Goal: Book appointment/travel/reservation

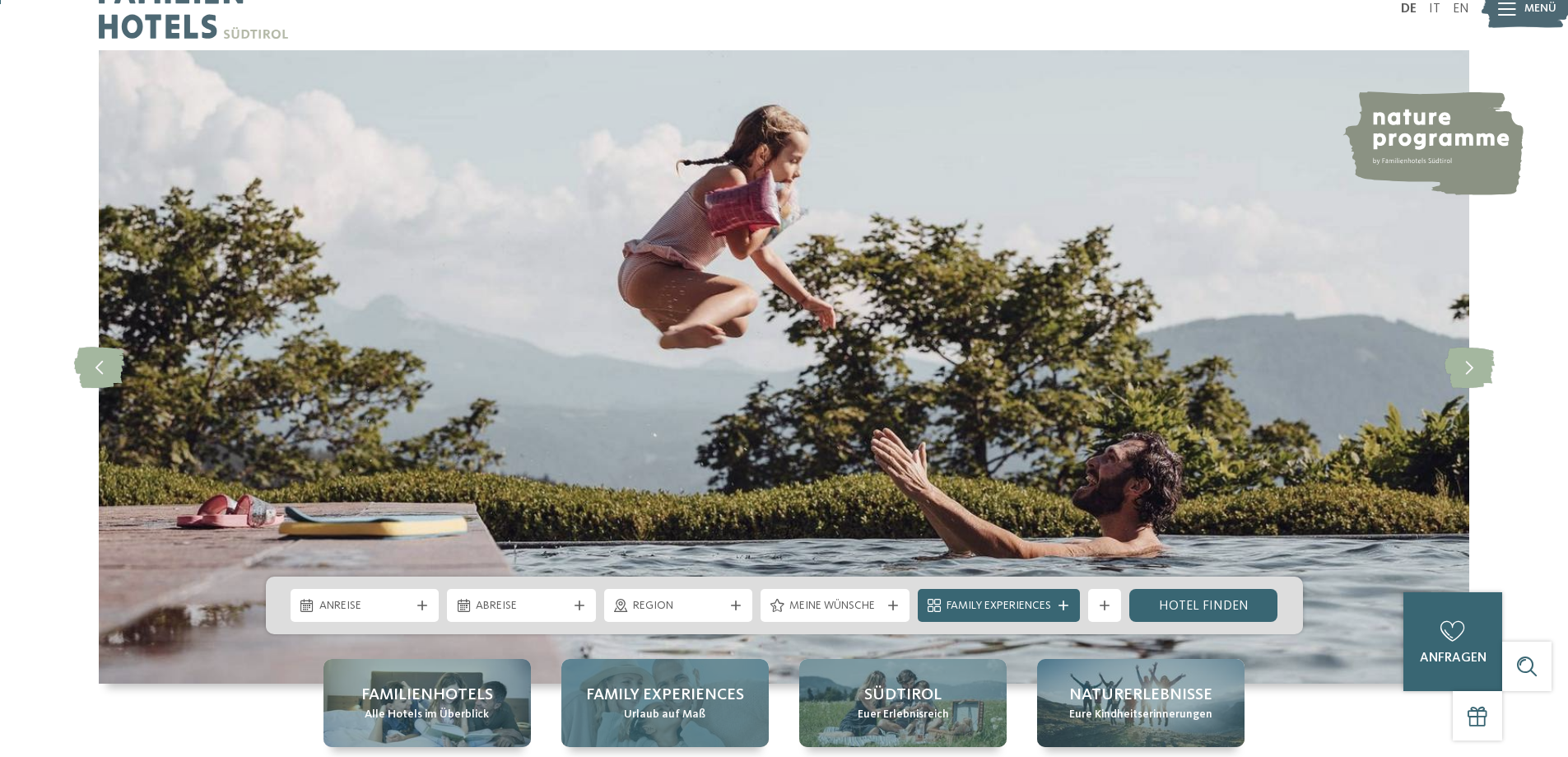
scroll to position [220, 0]
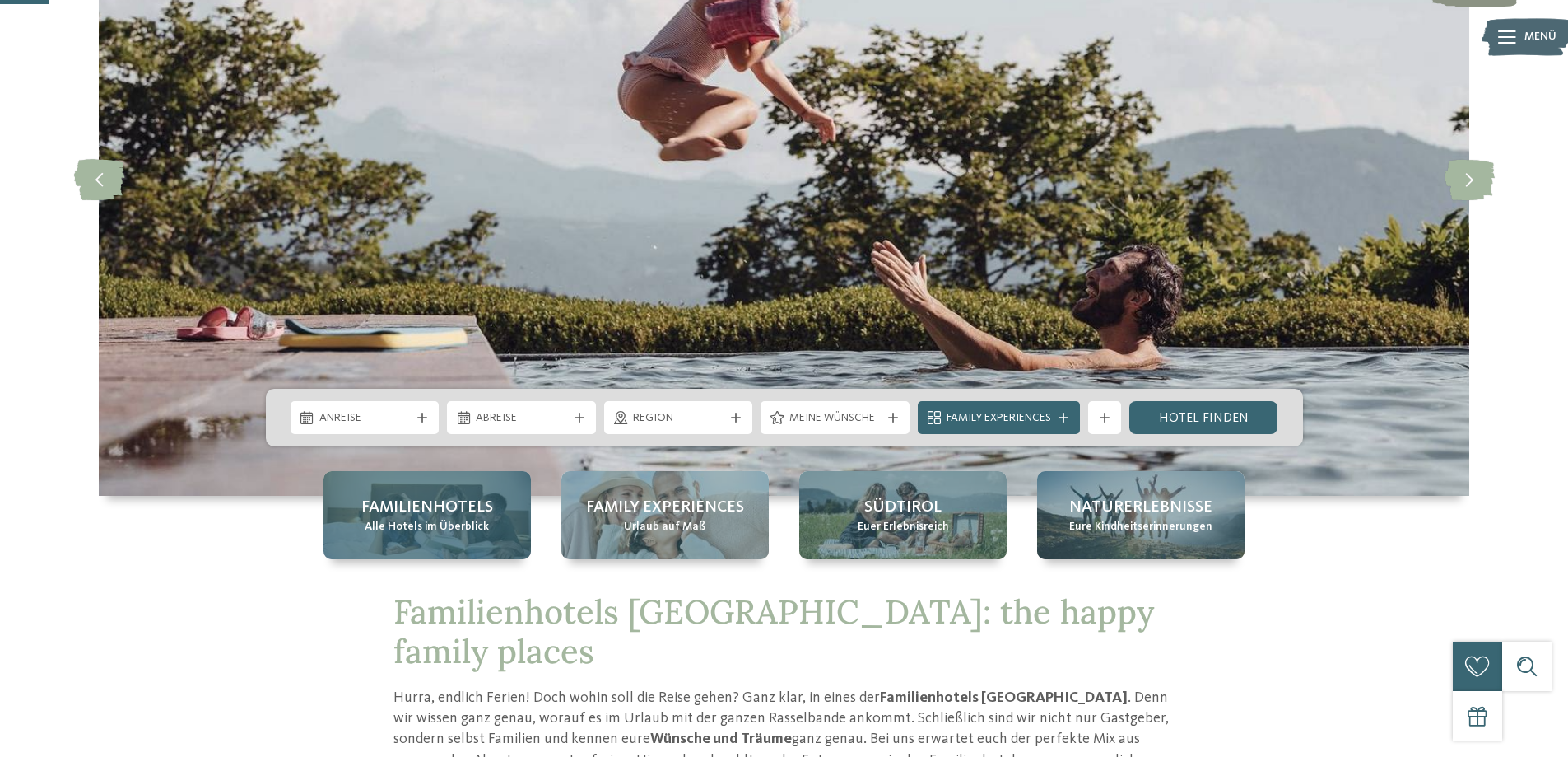
click at [491, 519] on div "Familienhotels Alle Hotels im Überblick" at bounding box center [427, 515] width 208 height 88
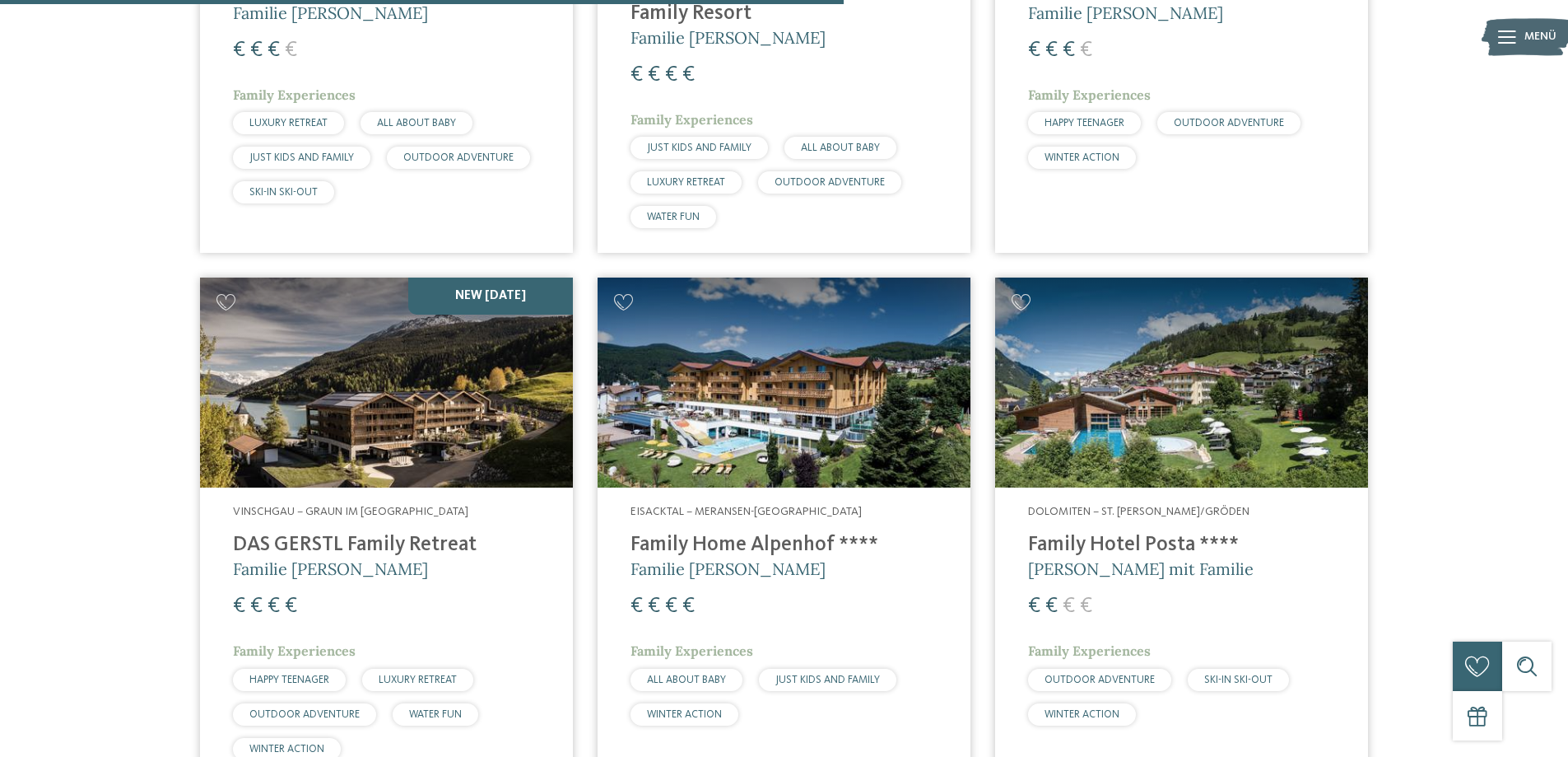
scroll to position [3184, 0]
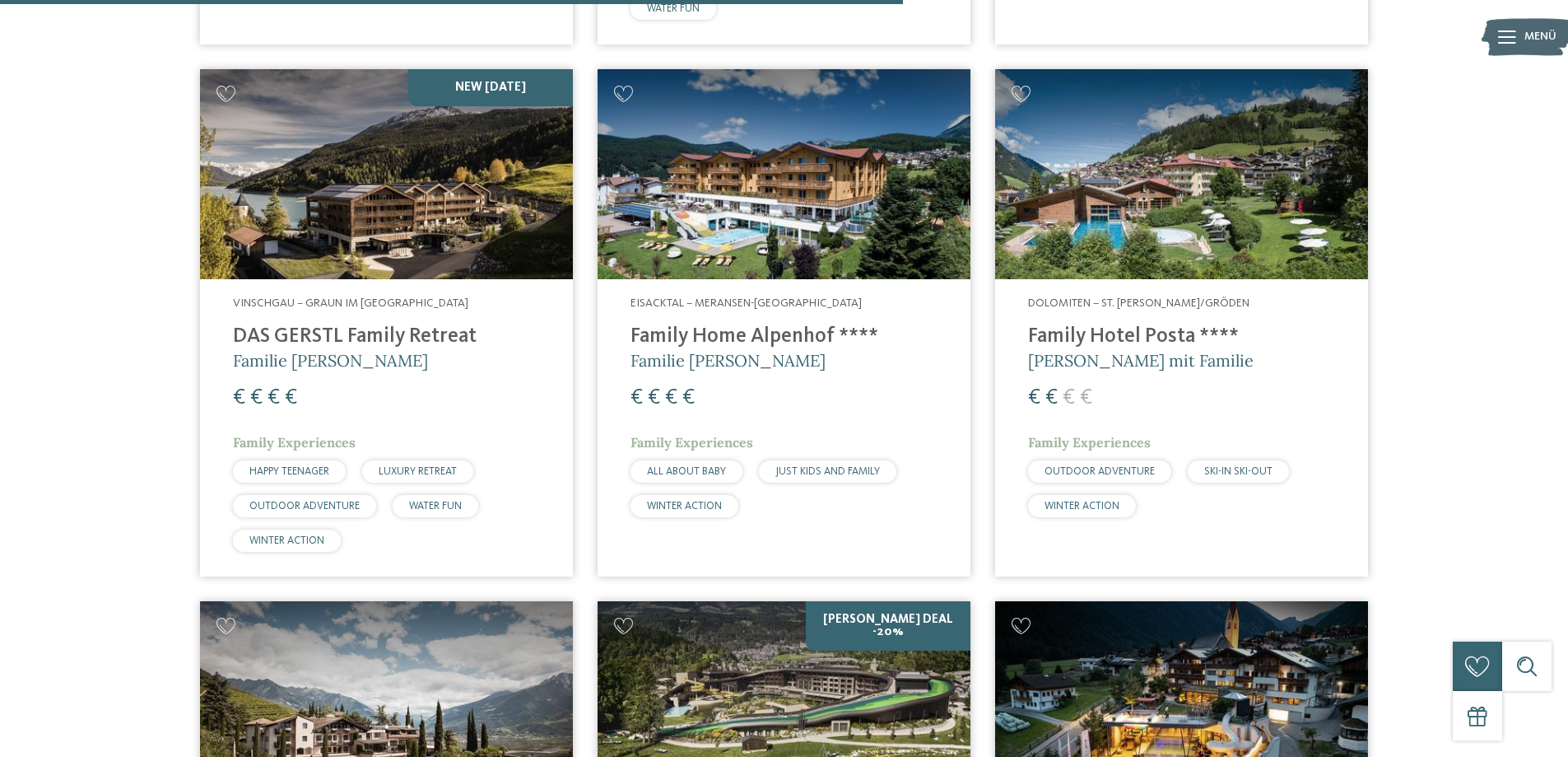
click at [1181, 139] on img at bounding box center [1182, 174] width 373 height 210
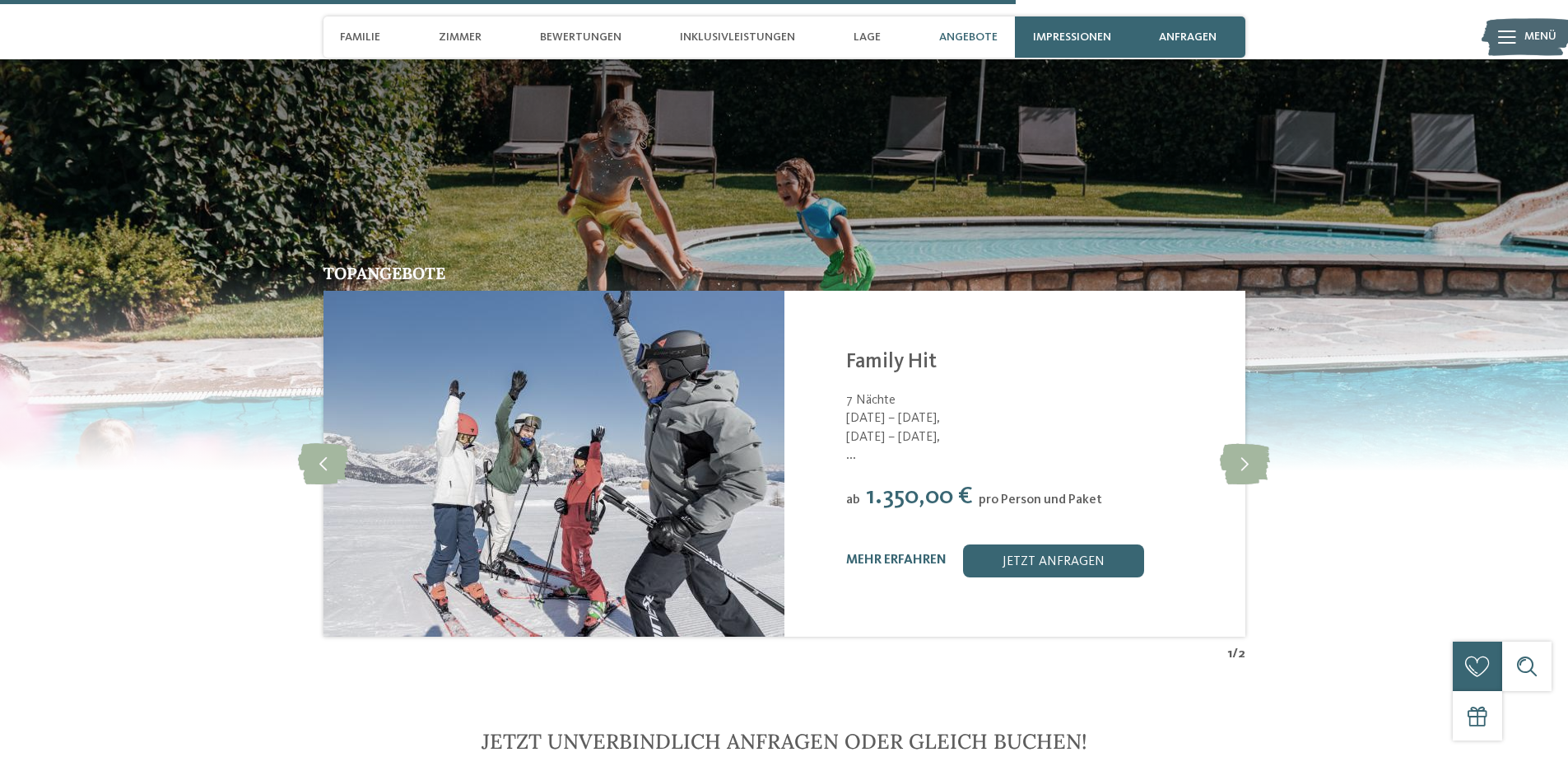
scroll to position [3513, 0]
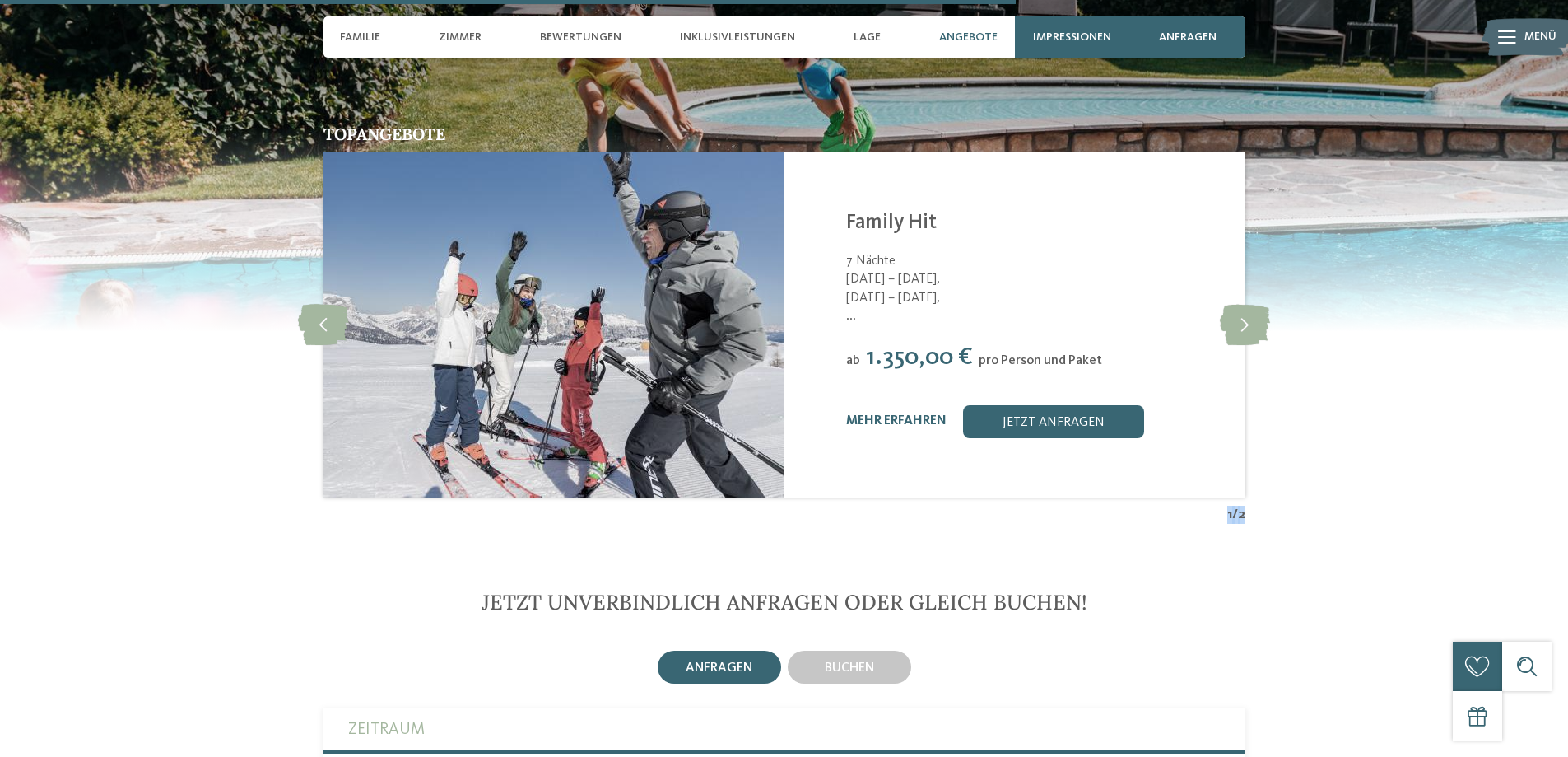
drag, startPoint x: 1242, startPoint y: 473, endPoint x: 1253, endPoint y: 468, distance: 12.1
click at [1253, 468] on div "Topangebote slide 3 of 2 Family Hotel Posta **** St. Christina/Gröden - Dolomit…" at bounding box center [784, 325] width 1120 height 397
click at [1248, 304] on icon at bounding box center [1245, 324] width 50 height 41
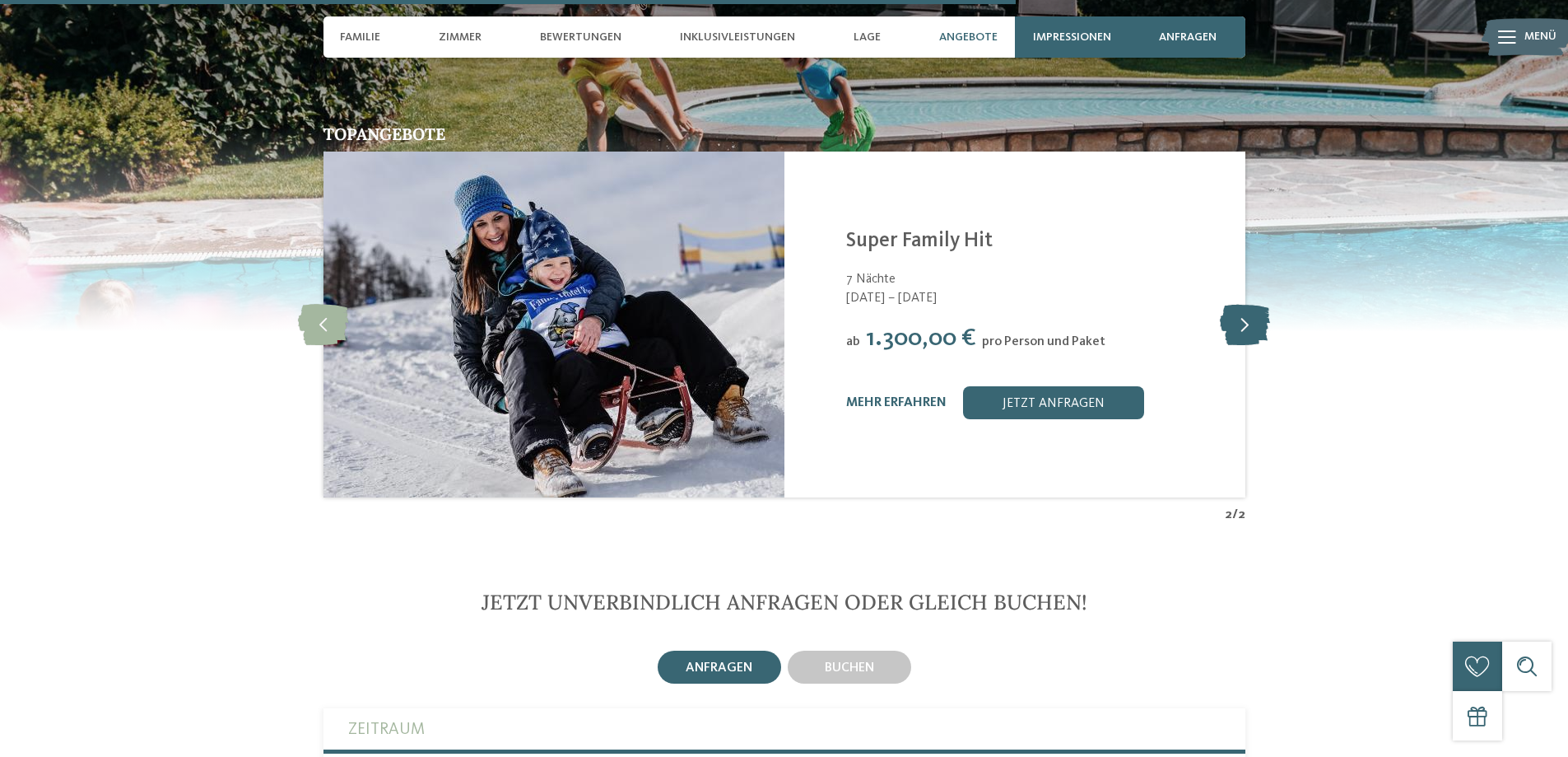
click at [1248, 304] on icon at bounding box center [1245, 324] width 50 height 41
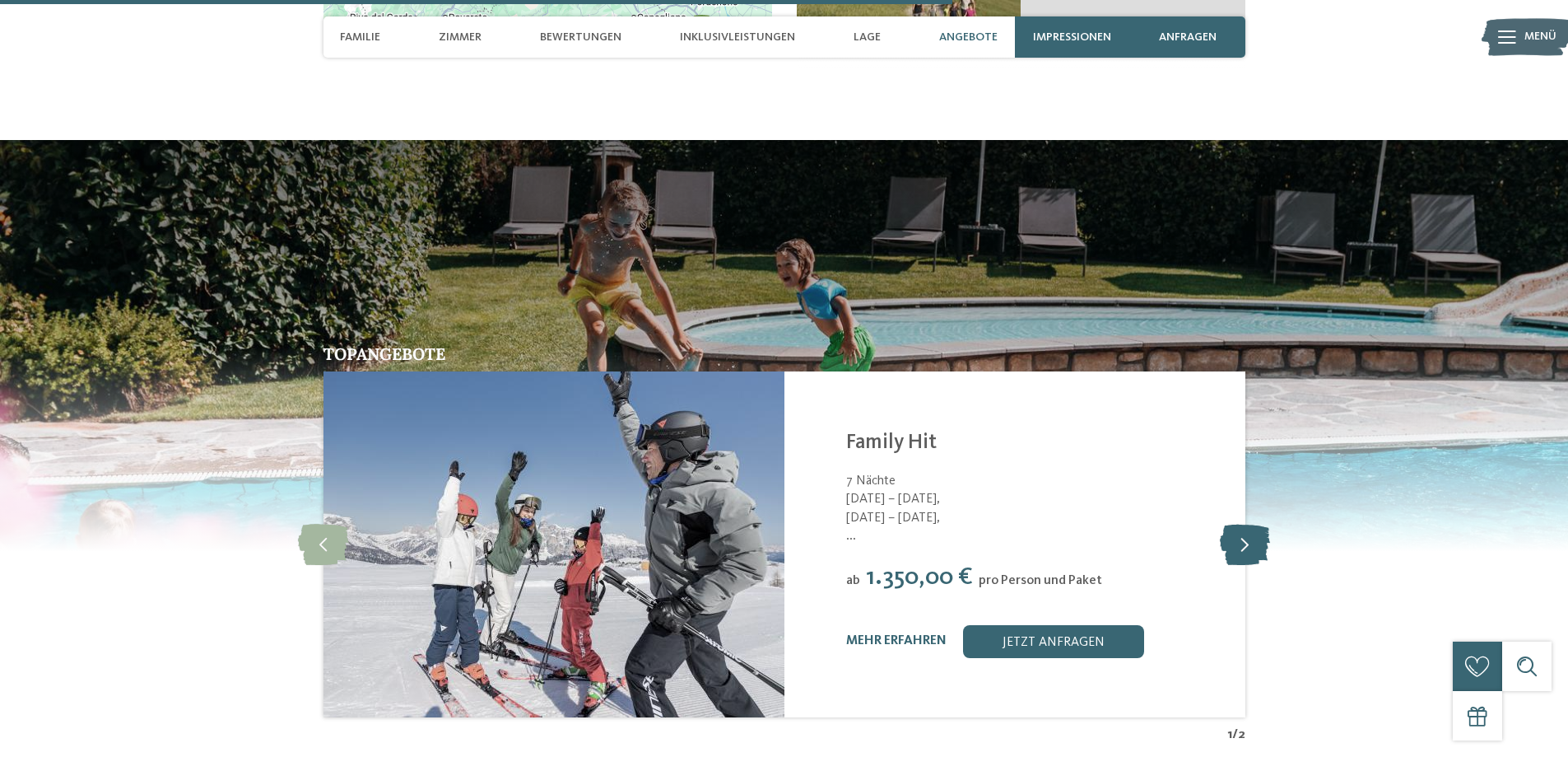
click at [1233, 523] on icon at bounding box center [1245, 543] width 50 height 41
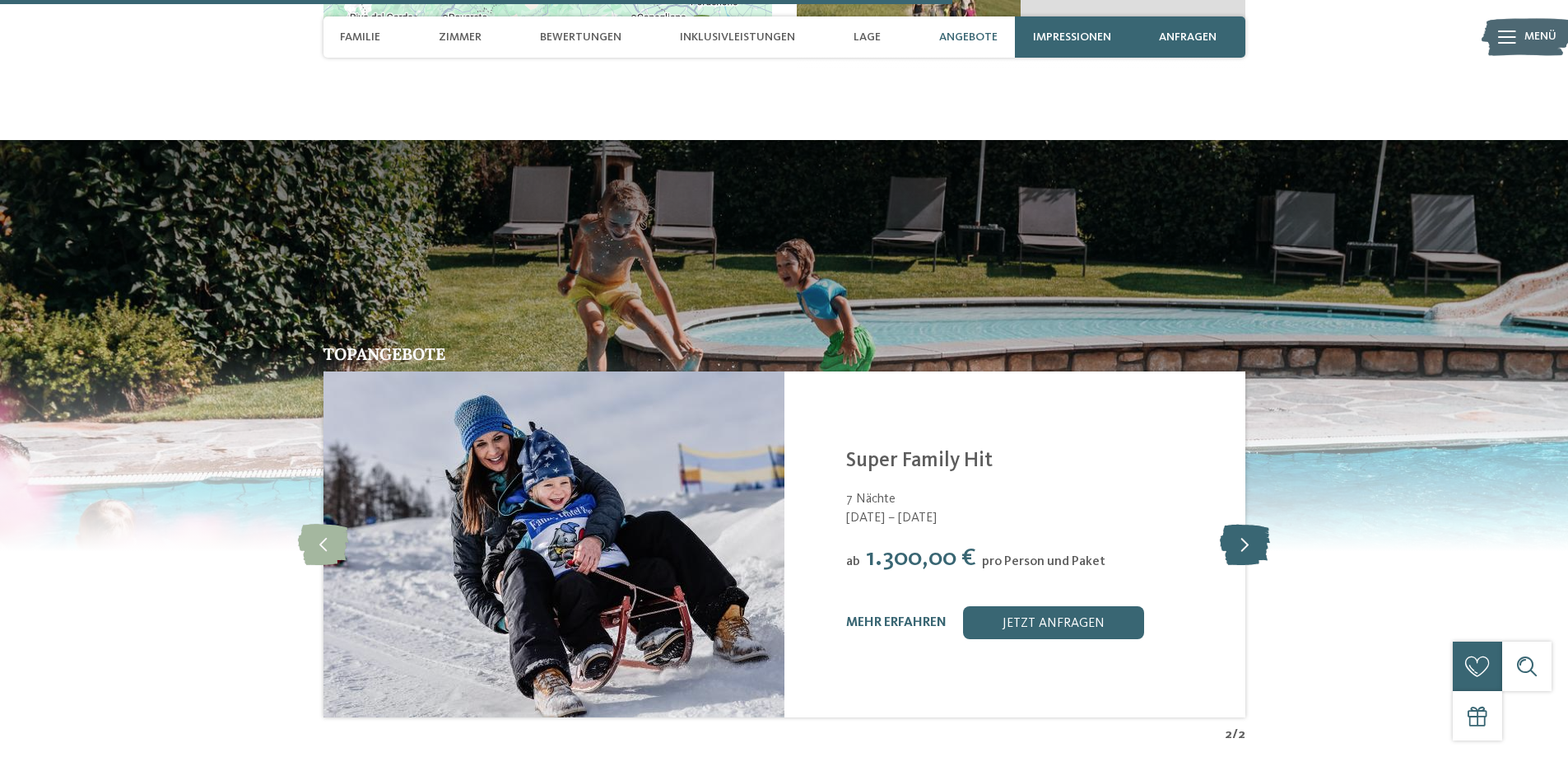
click at [1229, 523] on icon at bounding box center [1245, 543] width 50 height 41
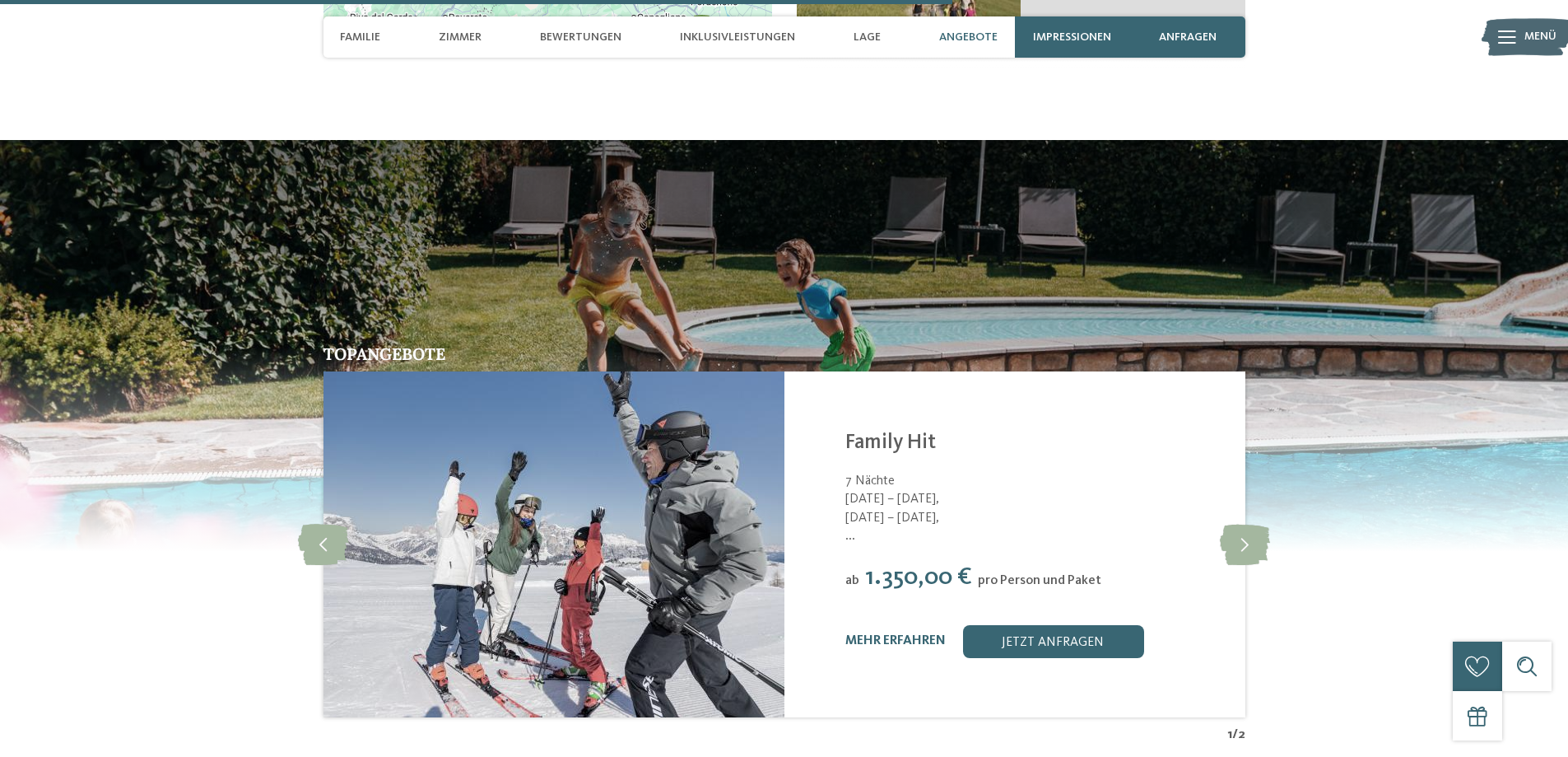
click at [903, 509] on span "[DATE] – [DATE]," at bounding box center [1035, 518] width 379 height 18
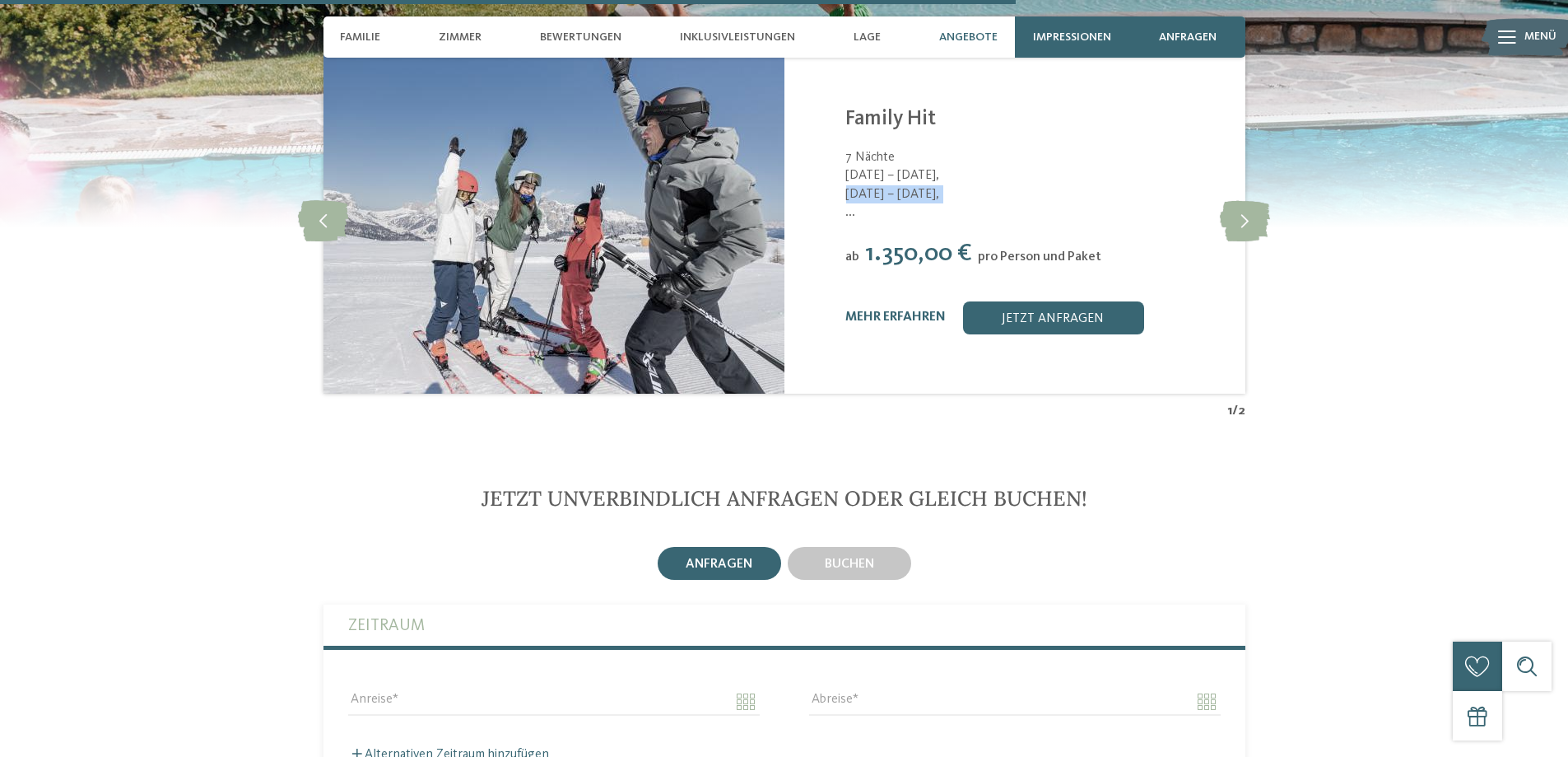
scroll to position [3513, 0]
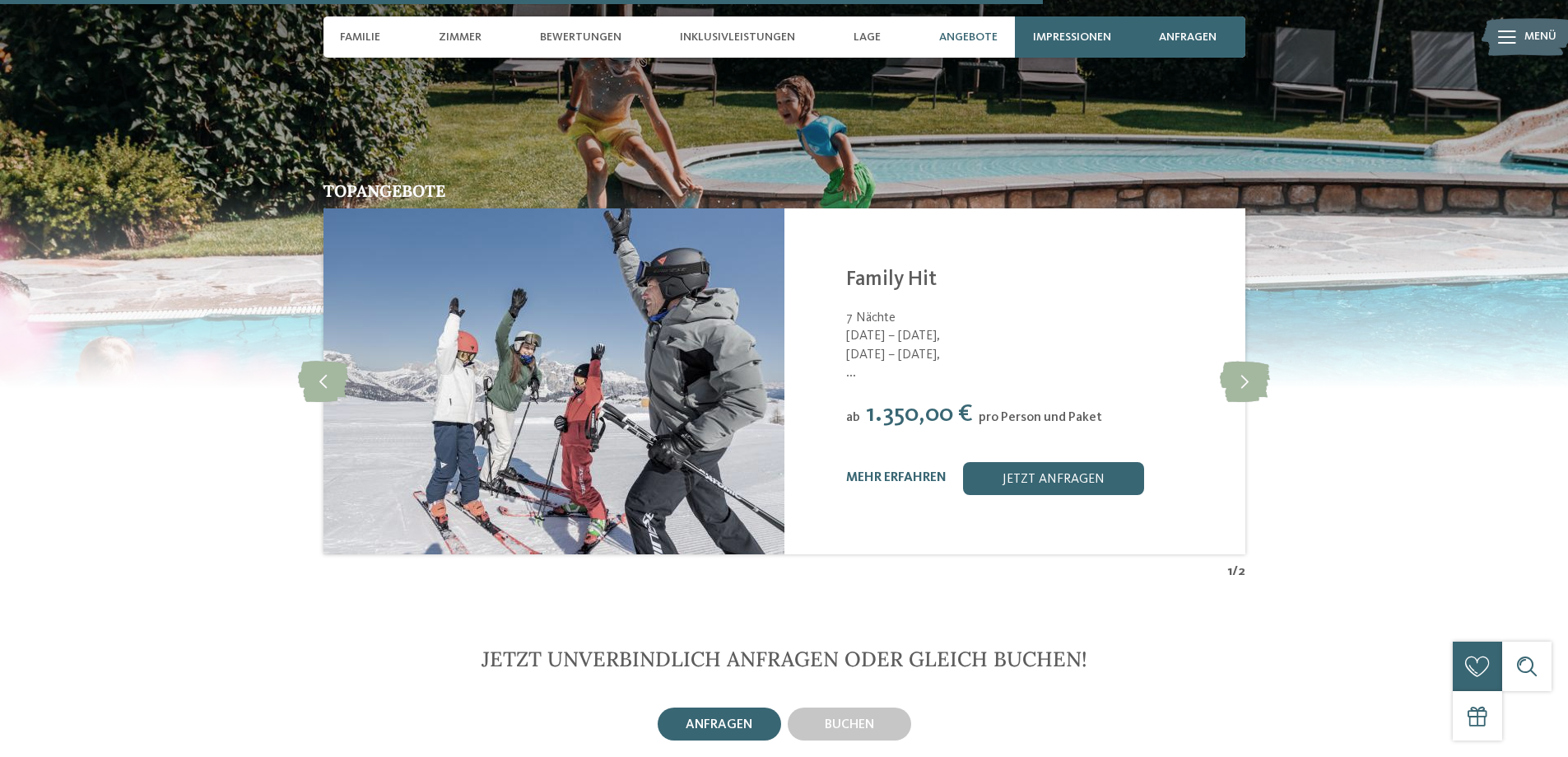
scroll to position [3623, 0]
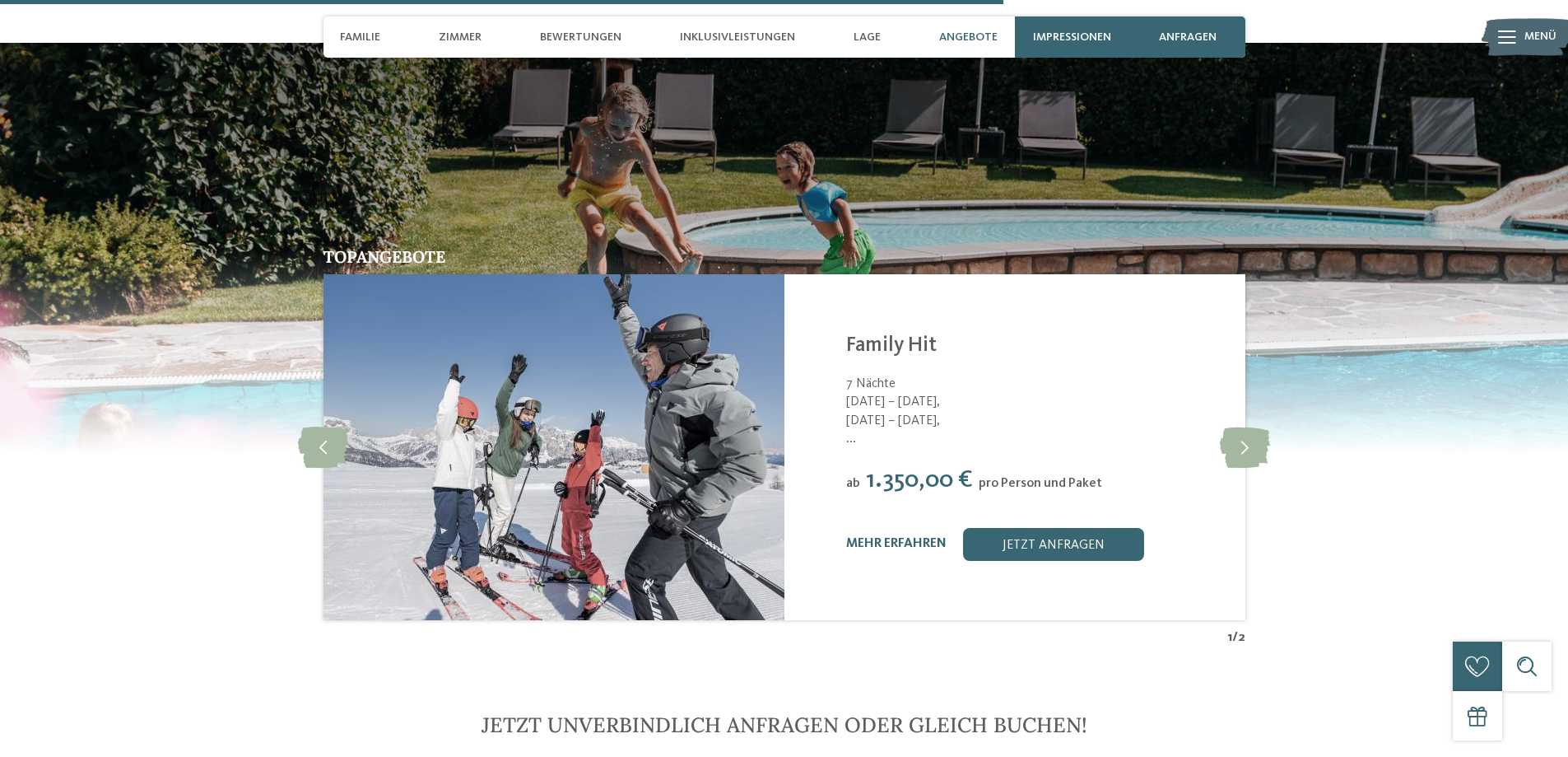
scroll to position [3513, 0]
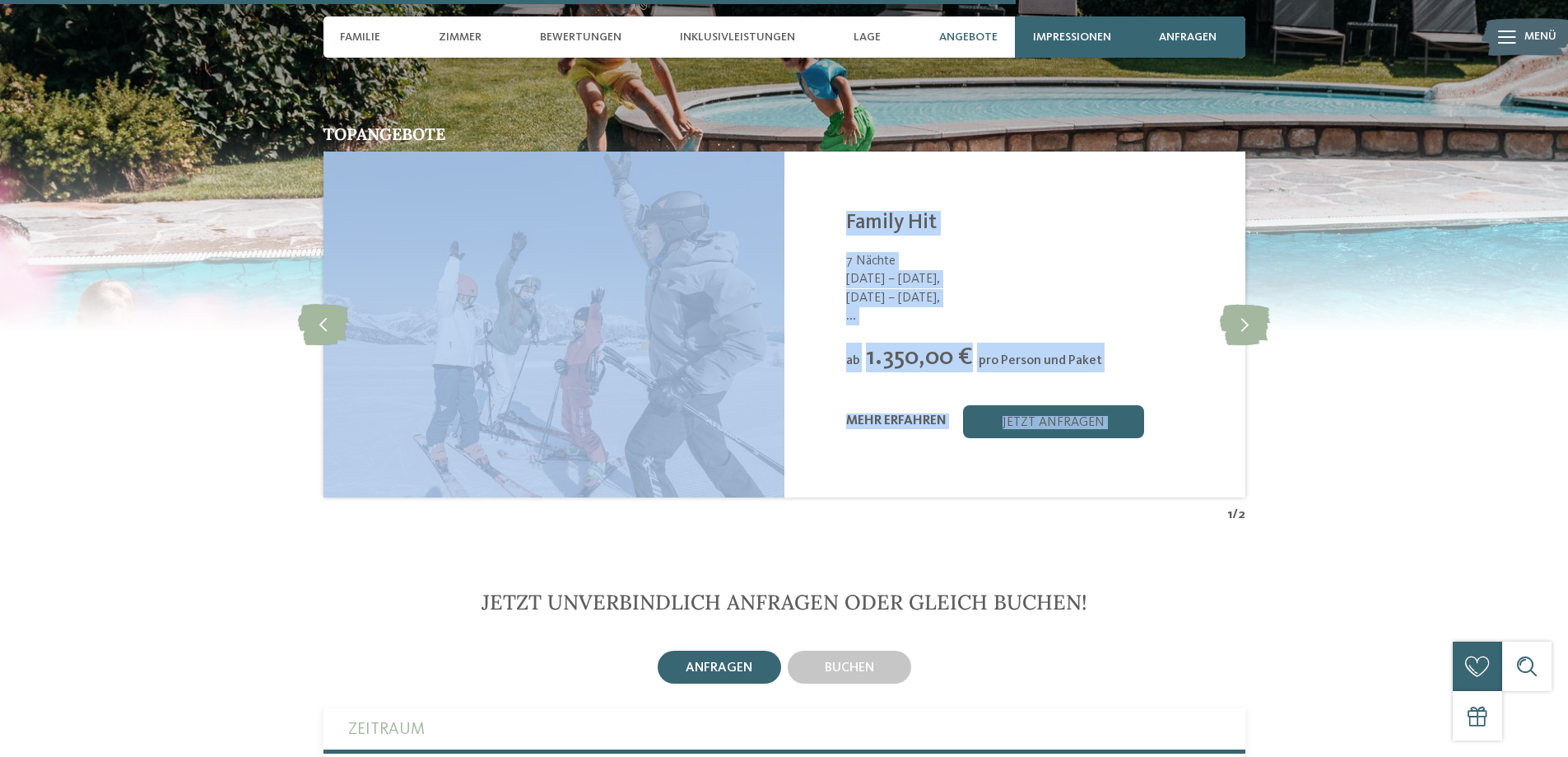
drag, startPoint x: 1230, startPoint y: 477, endPoint x: 1308, endPoint y: 457, distance: 80.5
click at [1308, 457] on div "Topangebote slide 3 of 2 Family Hotel Posta **** St. Christina/Gröden - Dolomit…" at bounding box center [784, 325] width 1120 height 397
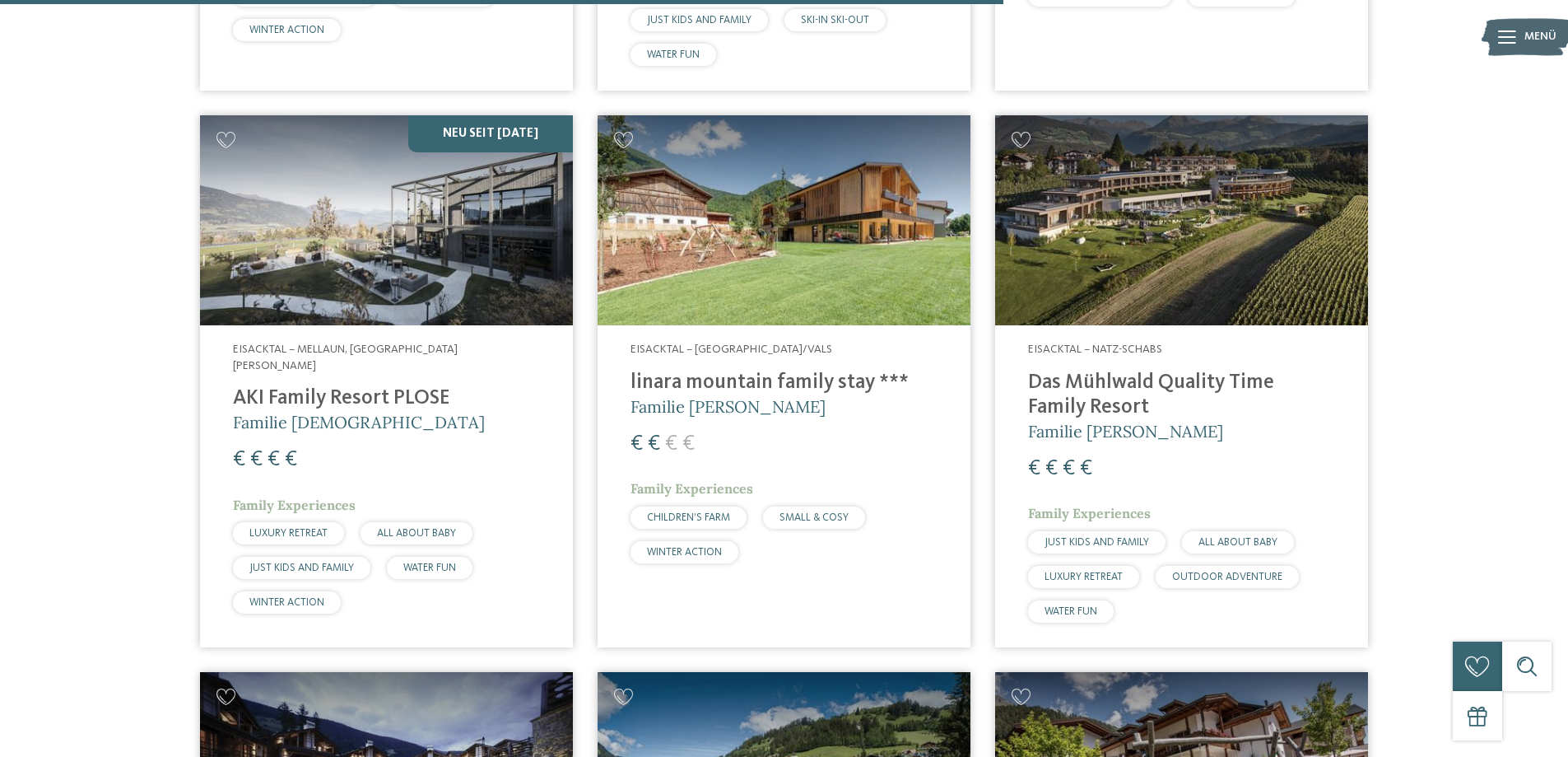
scroll to position [3623, 0]
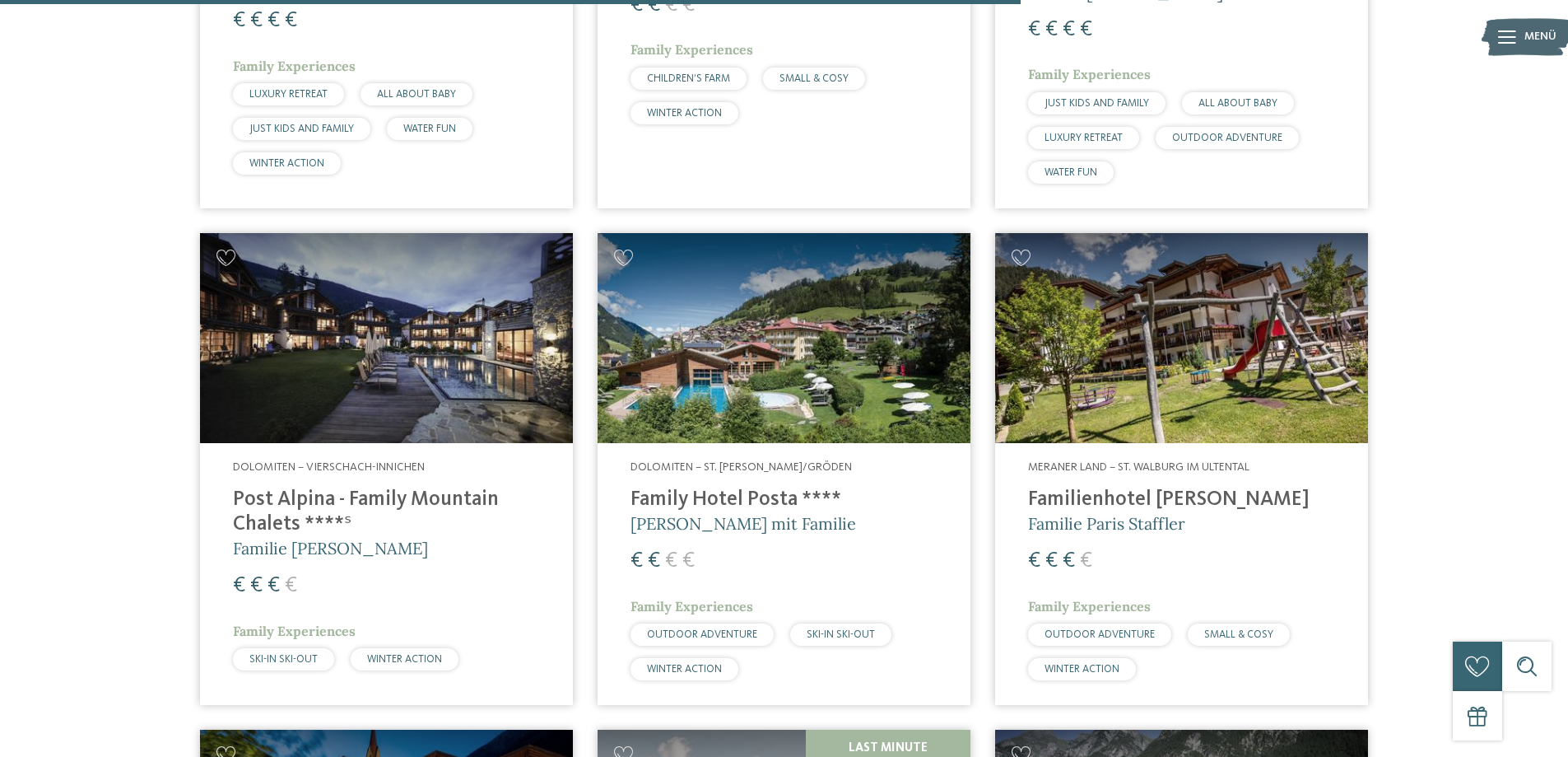
click at [734, 346] on img at bounding box center [784, 338] width 373 height 210
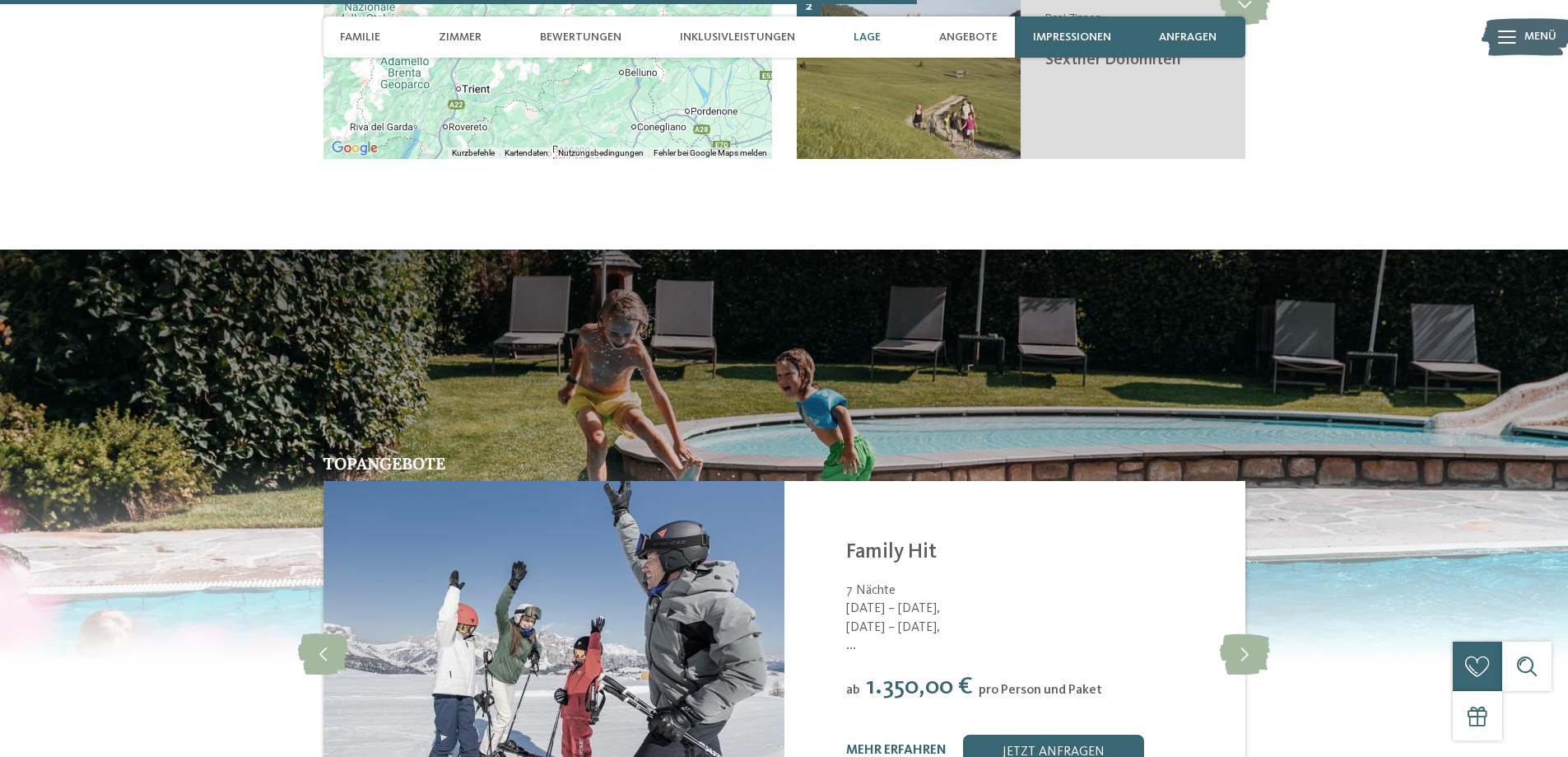
scroll to position [3513, 0]
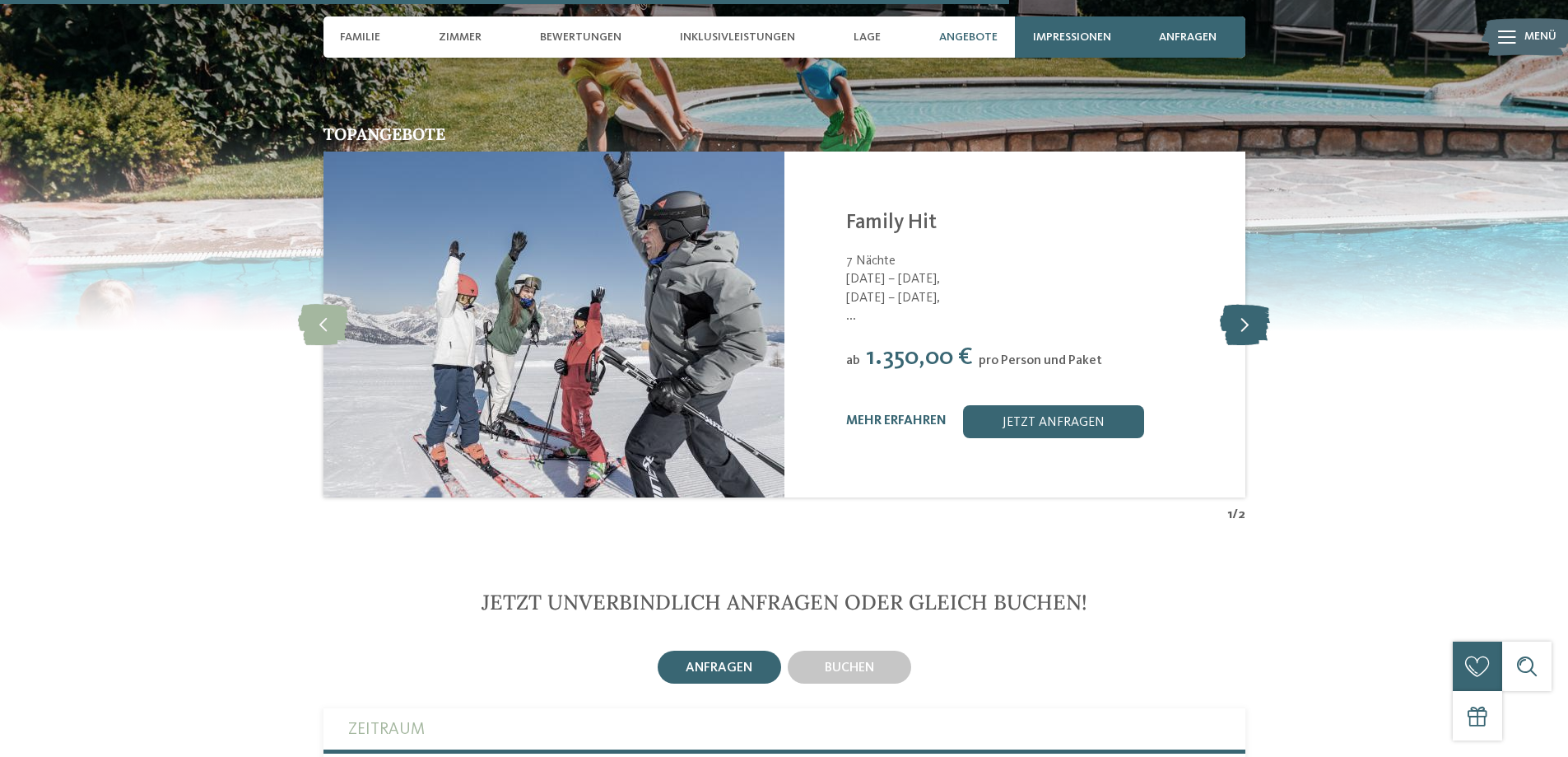
click at [1238, 304] on icon at bounding box center [1245, 324] width 50 height 41
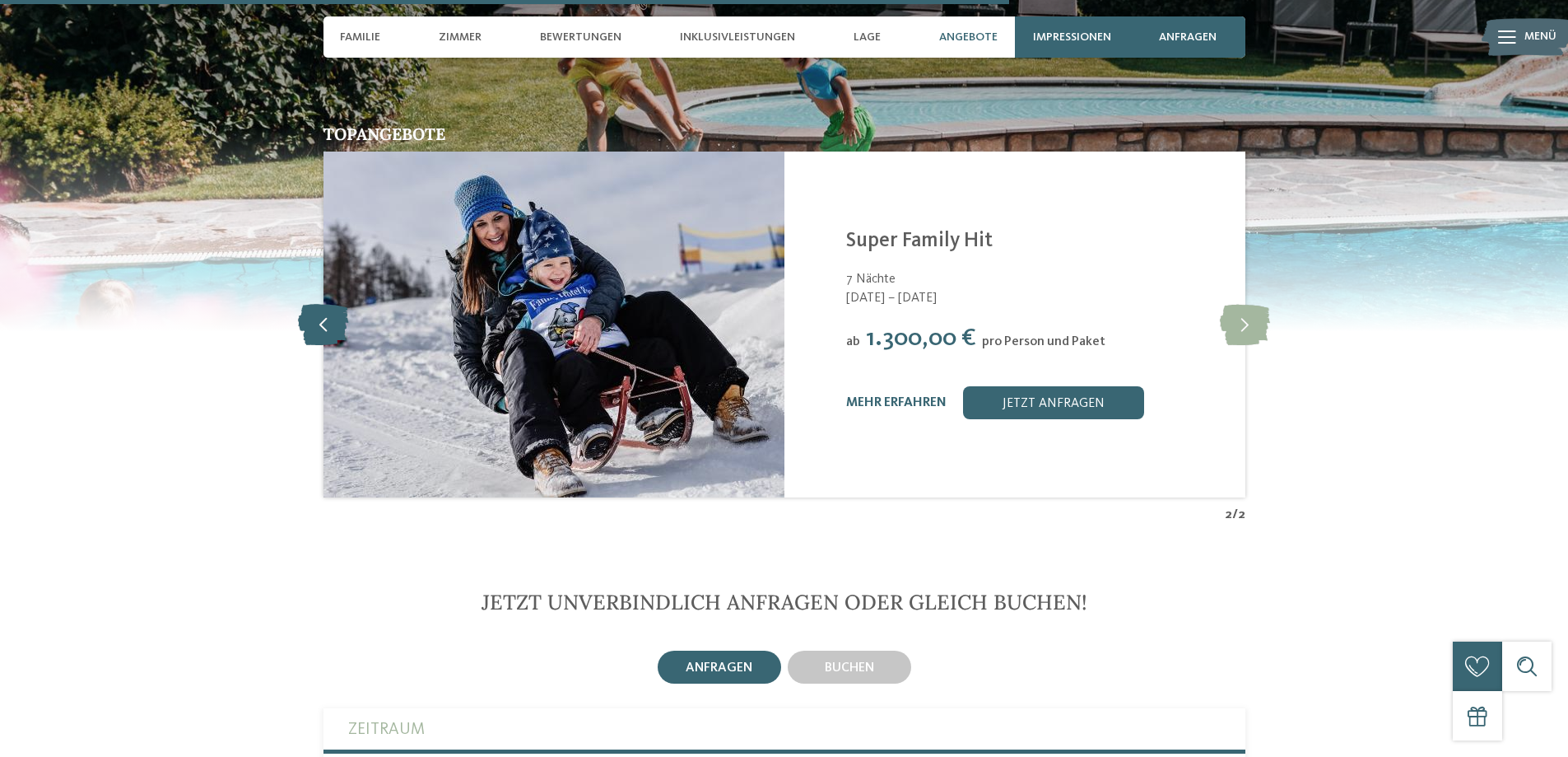
click at [330, 304] on icon at bounding box center [323, 324] width 50 height 41
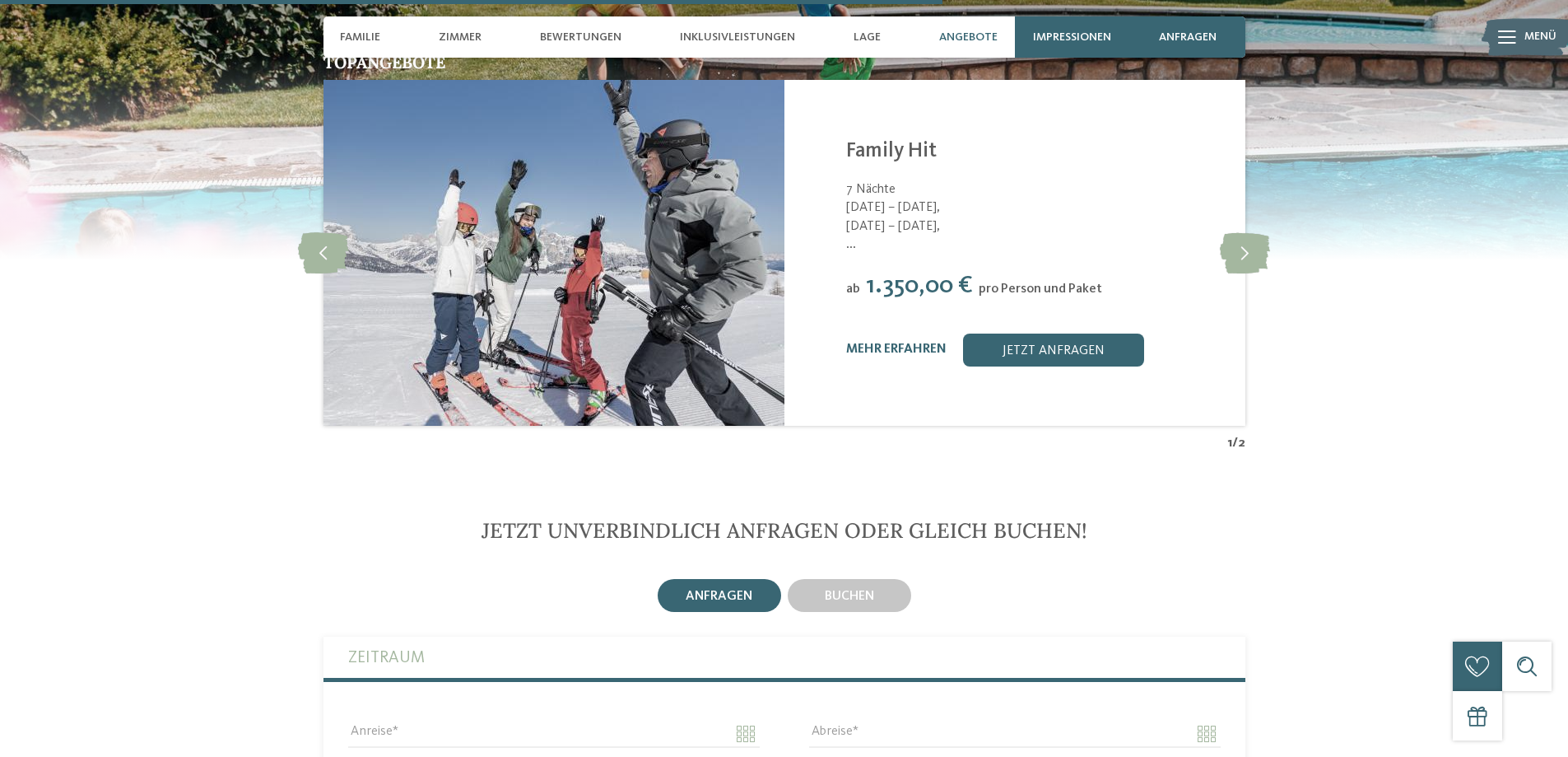
scroll to position [3623, 0]
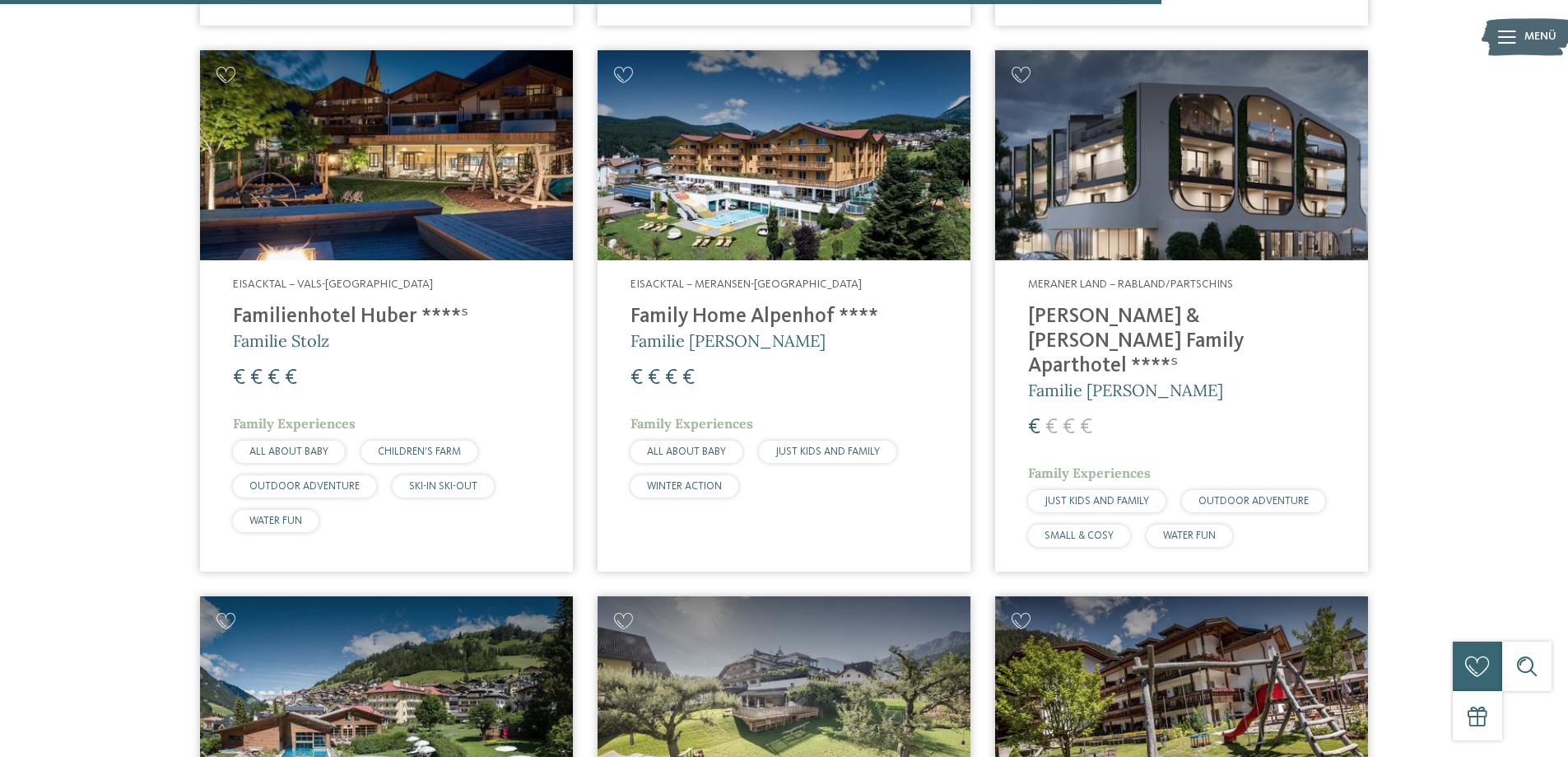
scroll to position [4172, 0]
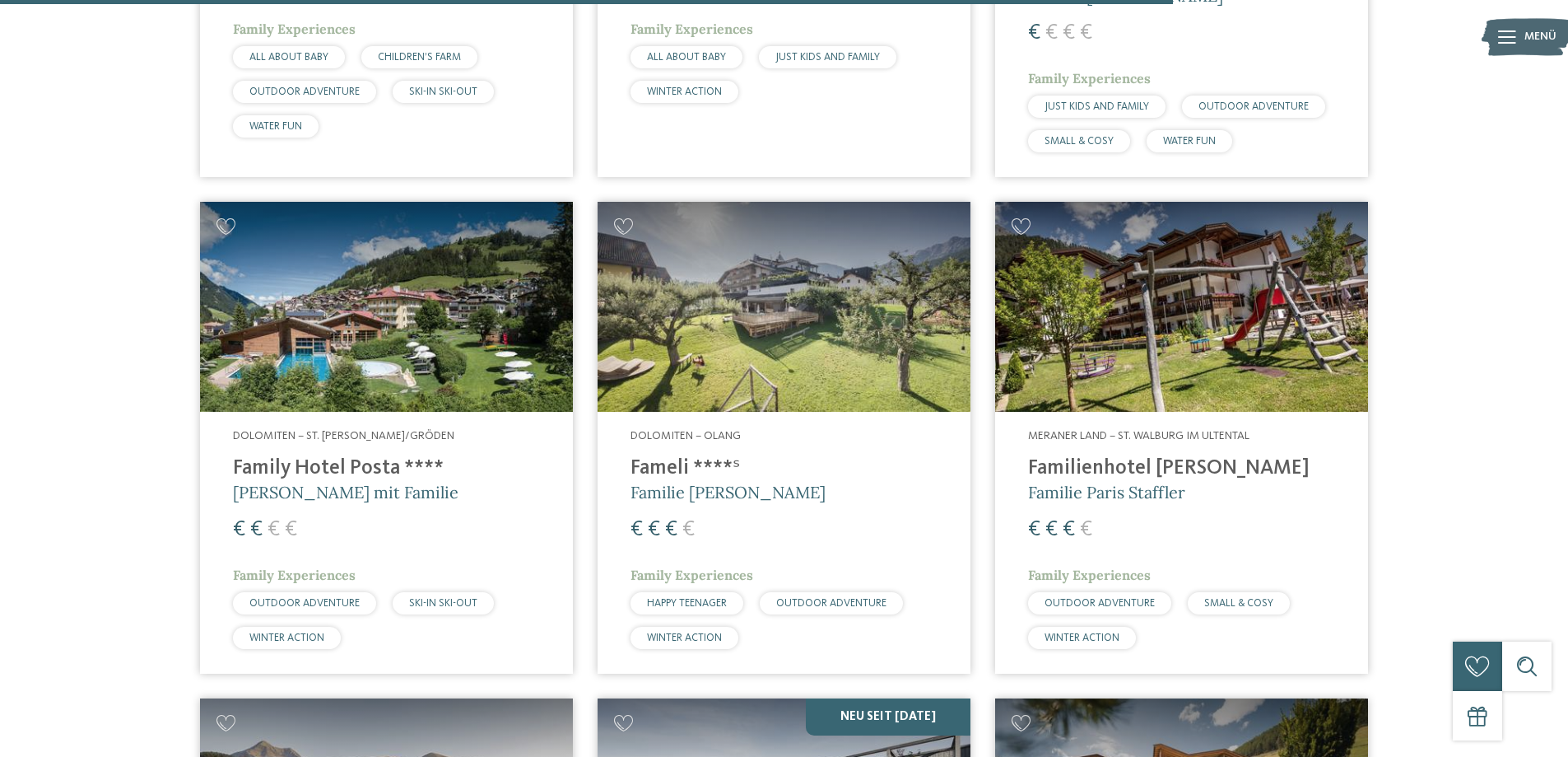
click at [283, 273] on img at bounding box center [386, 307] width 373 height 210
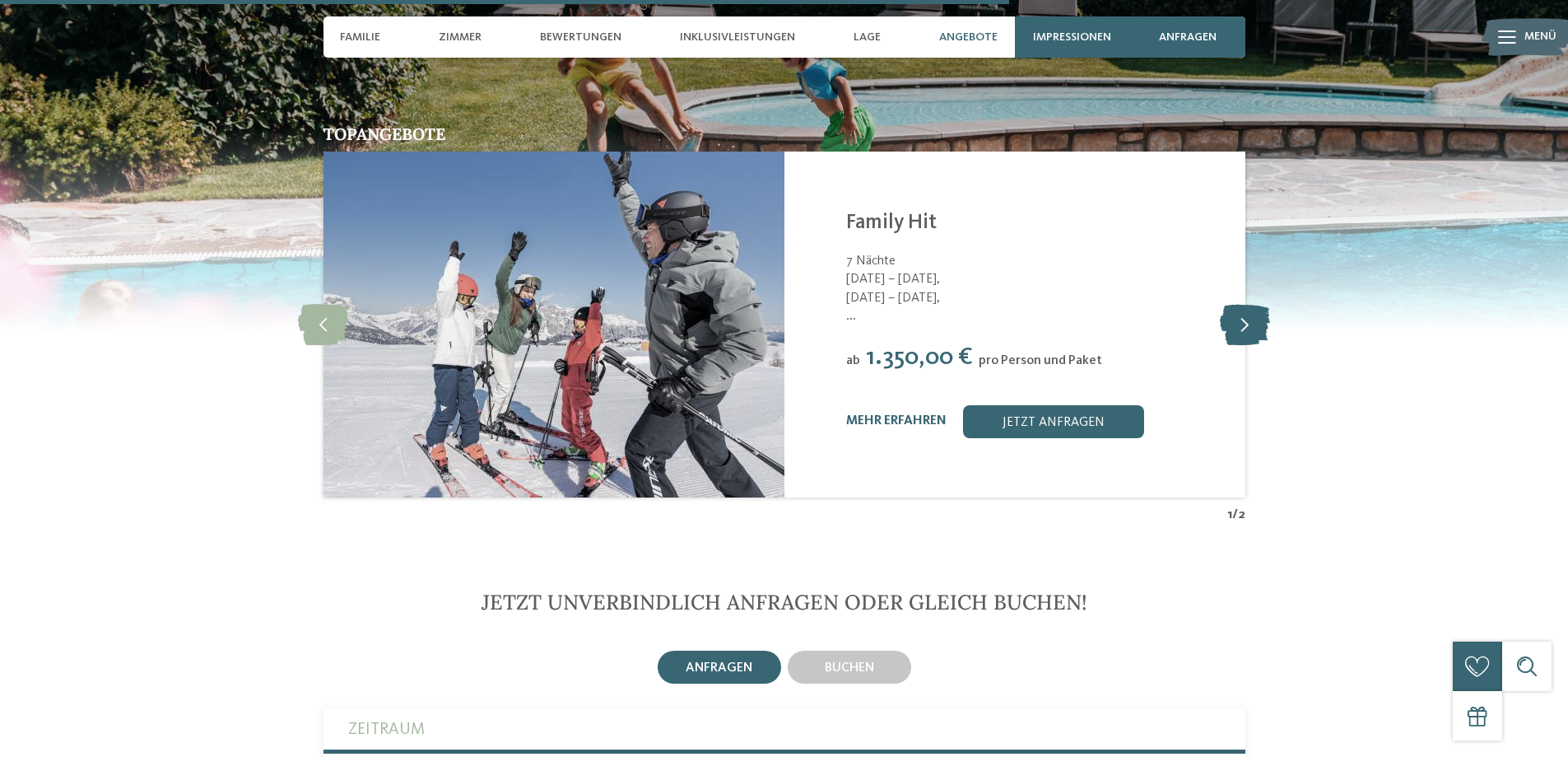
click at [1234, 304] on icon at bounding box center [1245, 324] width 50 height 41
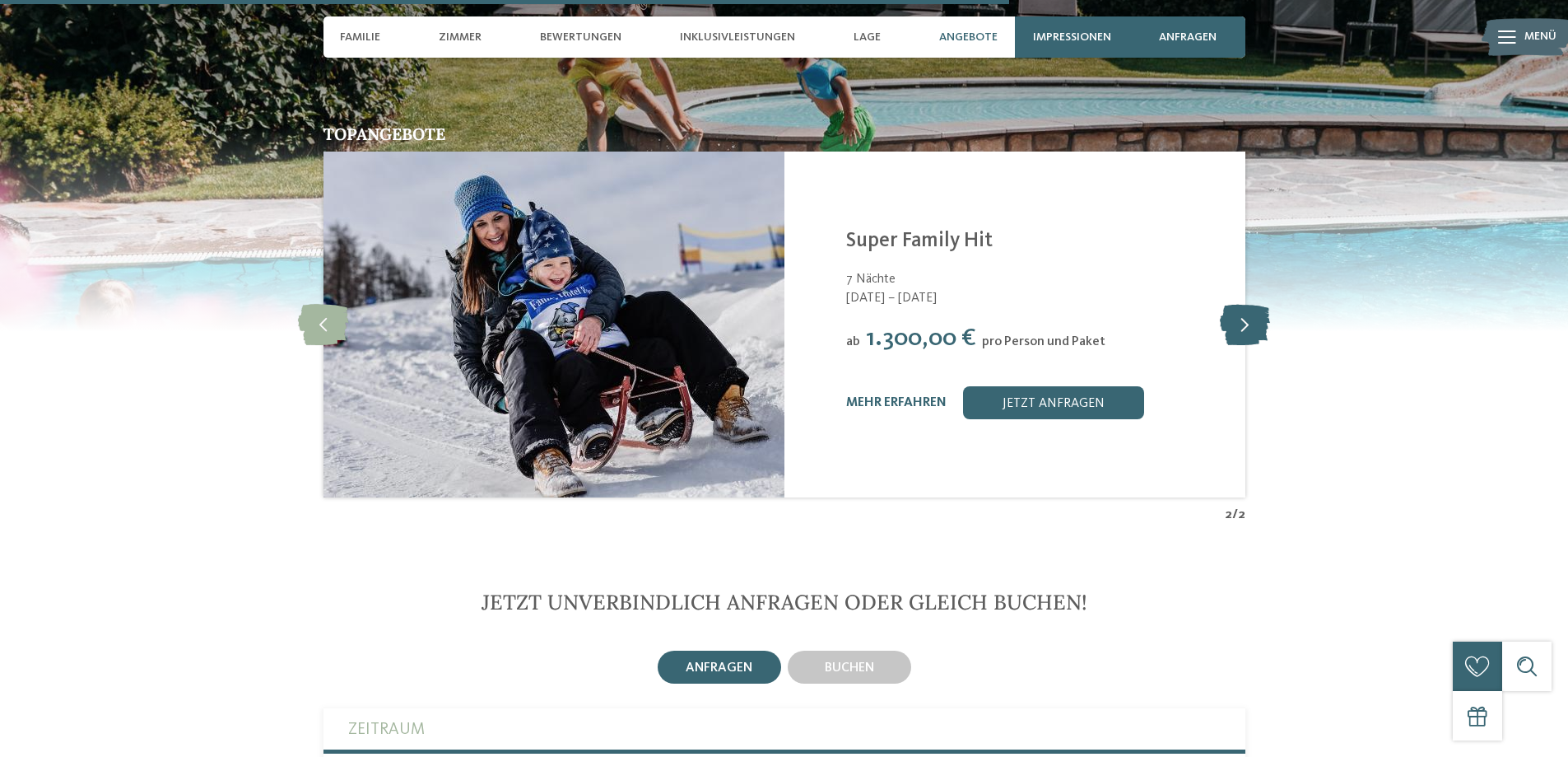
click at [1234, 304] on icon at bounding box center [1245, 324] width 50 height 41
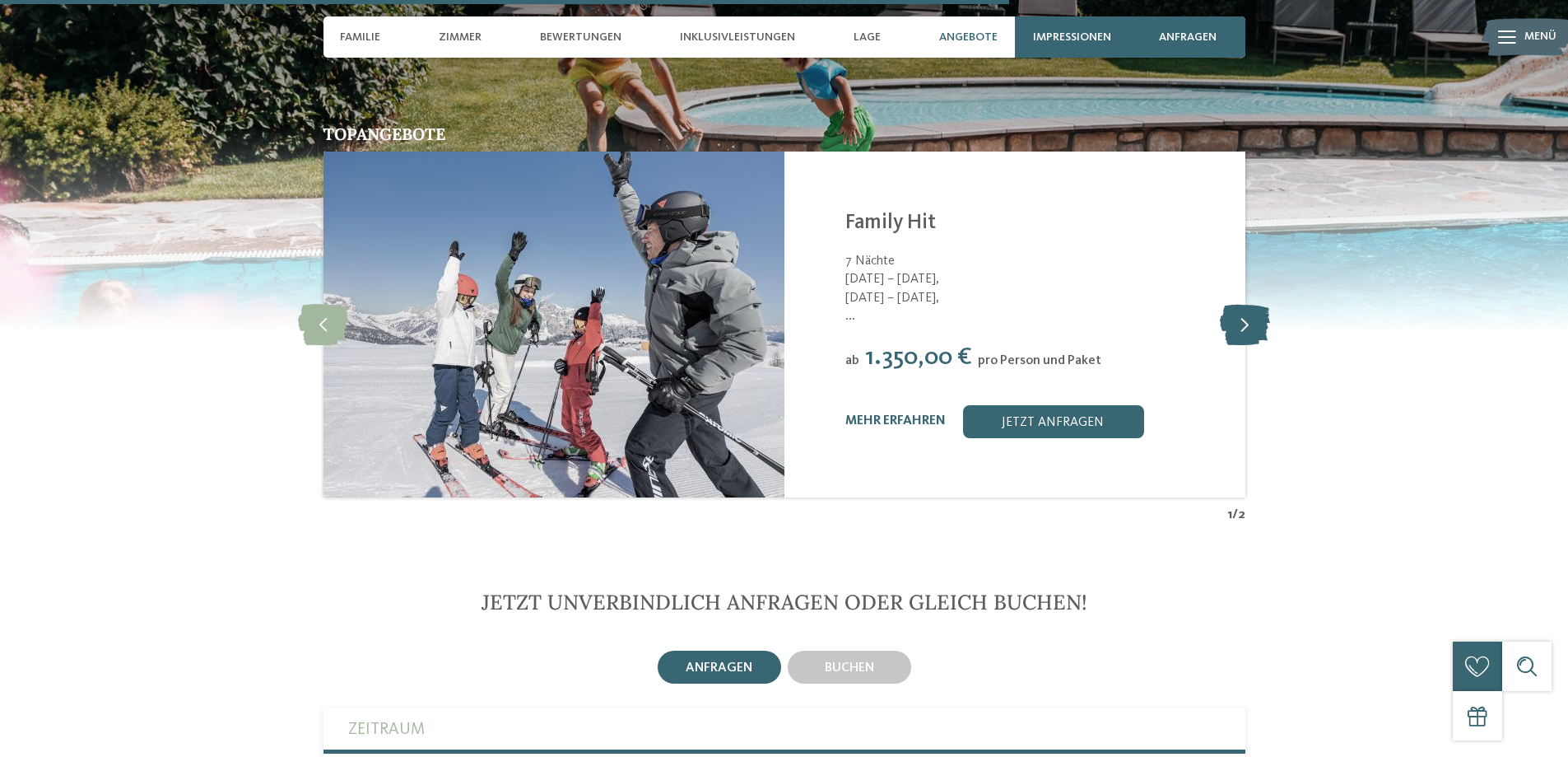
click at [1234, 304] on icon at bounding box center [1245, 324] width 50 height 41
